Goal: Navigation & Orientation: Find specific page/section

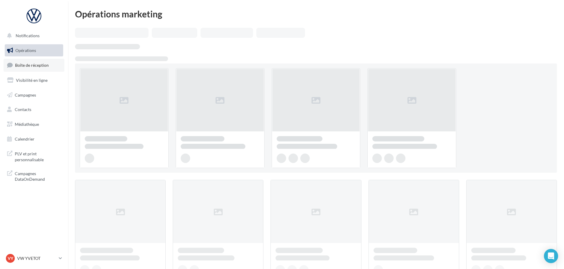
click at [41, 63] on span "Boîte de réception" at bounding box center [32, 65] width 34 height 5
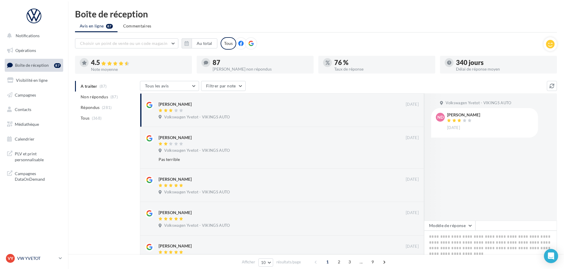
click at [30, 256] on p "VW YVETOT" at bounding box center [36, 258] width 39 height 6
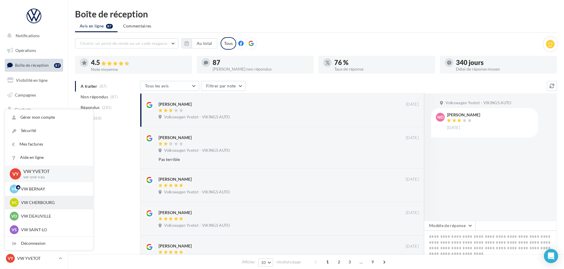
click at [44, 205] on p "VW CHERBOURG" at bounding box center [53, 203] width 65 height 6
